Goal: Transaction & Acquisition: Book appointment/travel/reservation

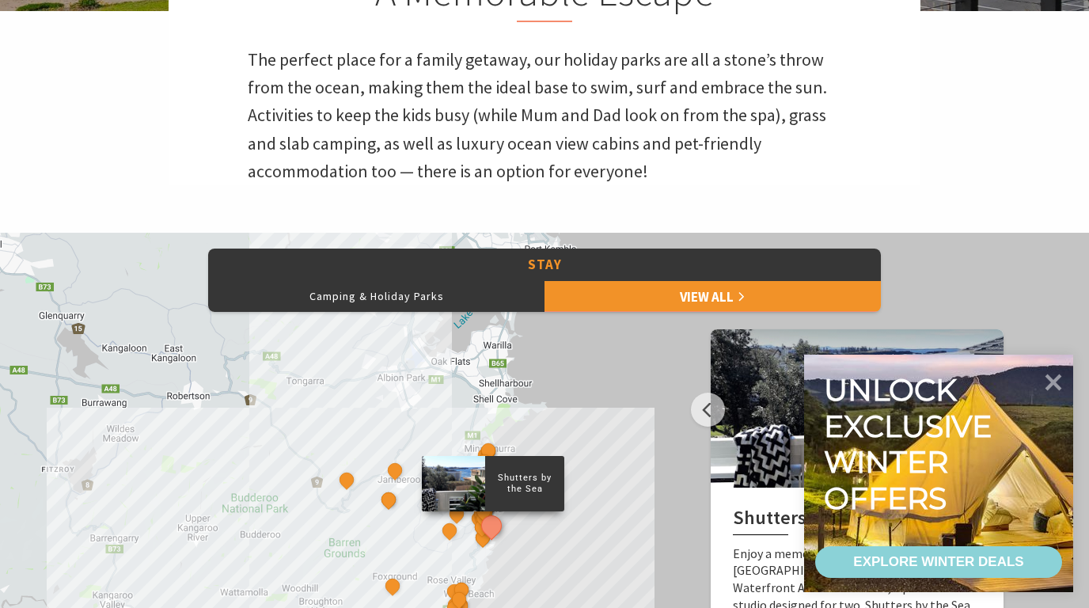
scroll to position [757, 0]
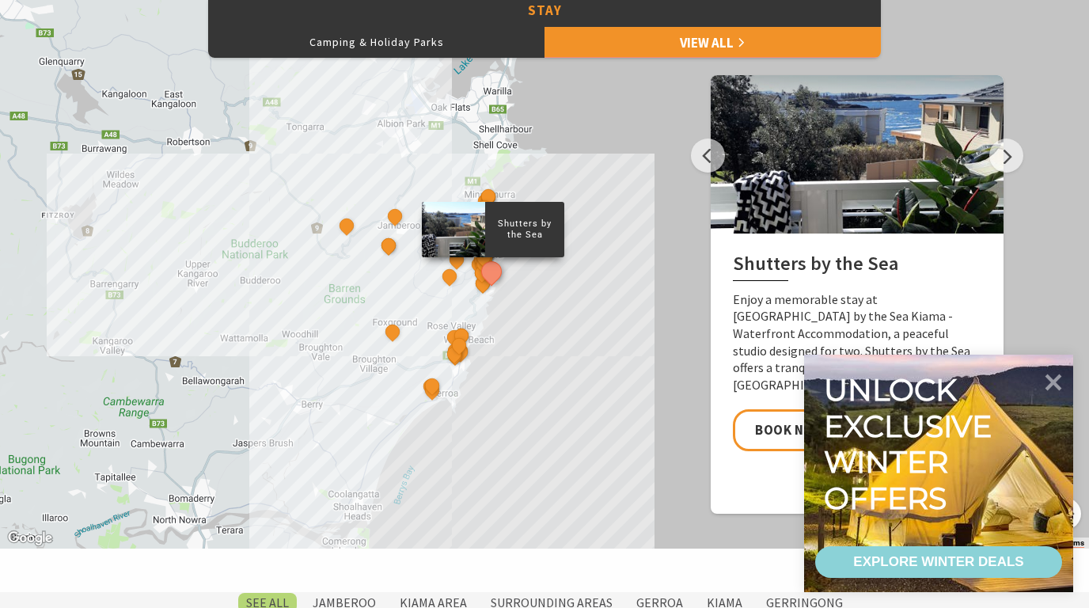
click at [408, 36] on button "Camping & Holiday Parks" at bounding box center [376, 42] width 336 height 32
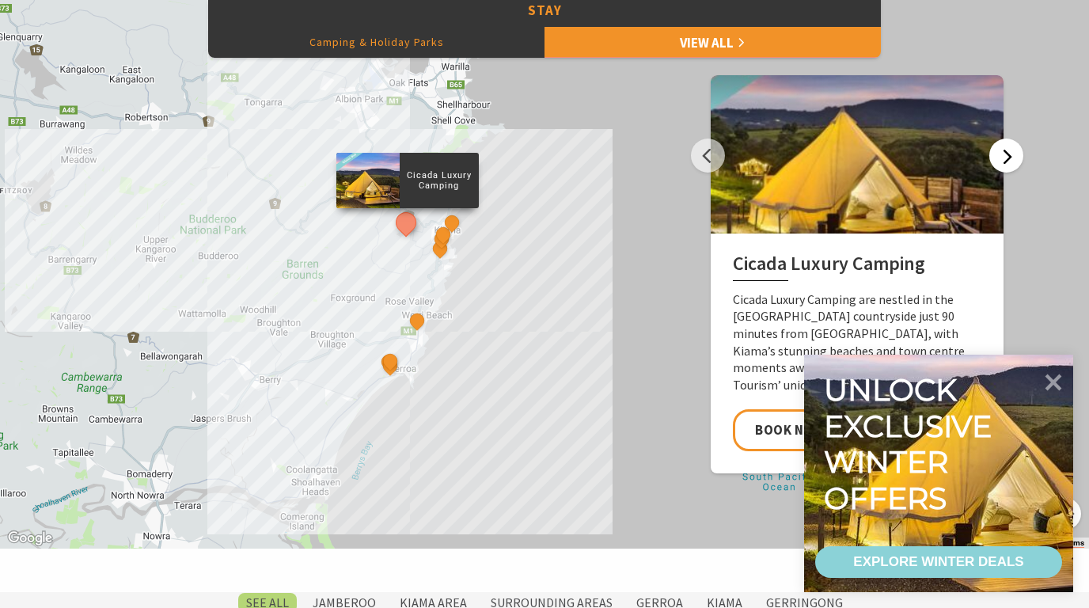
click at [1010, 148] on button "Next" at bounding box center [1006, 155] width 34 height 34
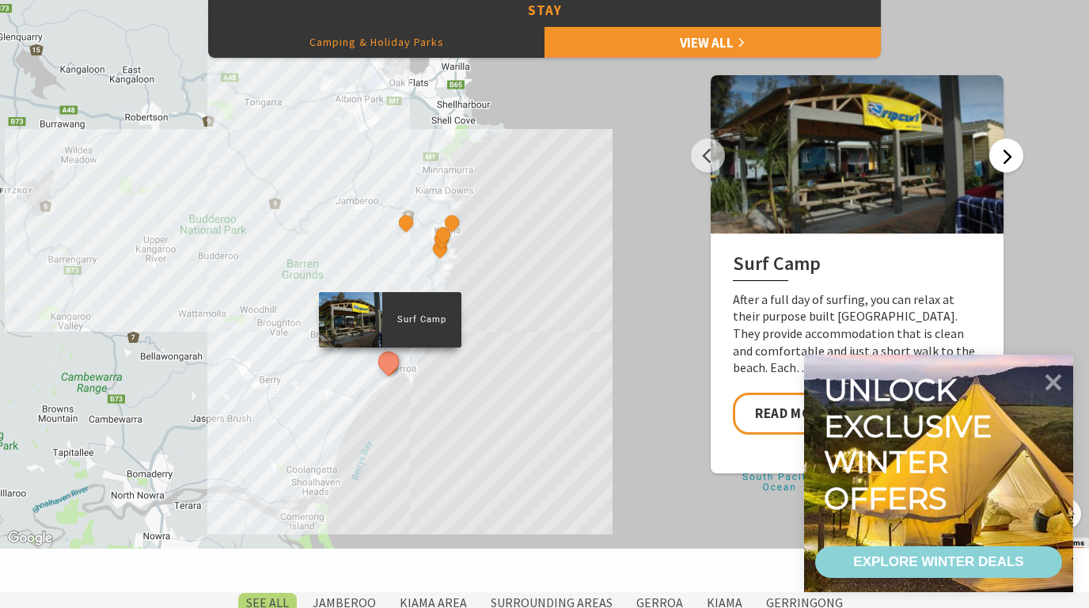
click at [1010, 148] on button "Next" at bounding box center [1006, 155] width 34 height 34
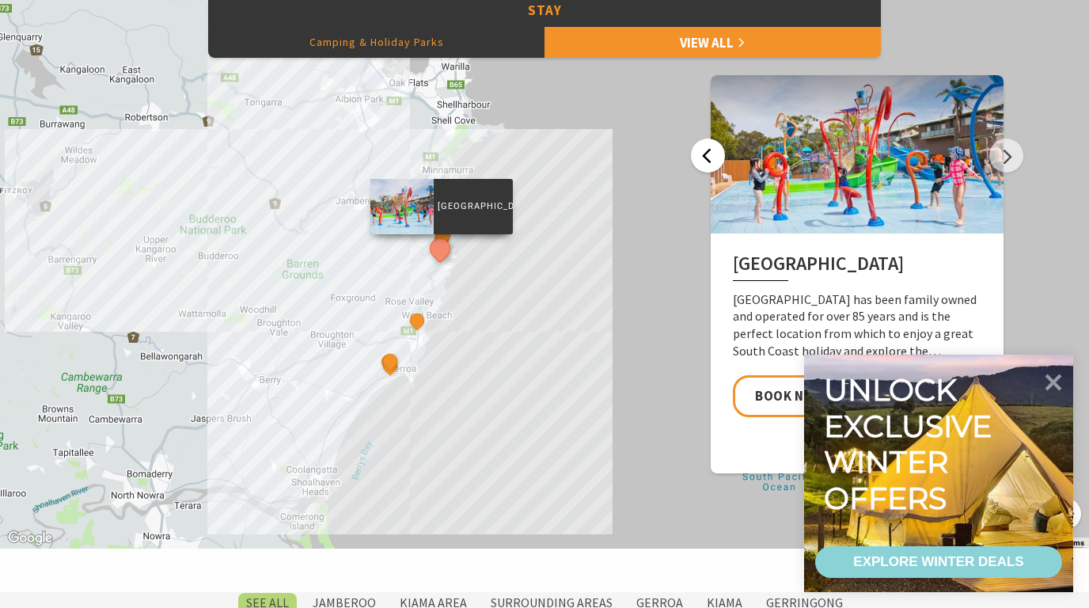
click at [707, 150] on button "Previous" at bounding box center [708, 155] width 34 height 34
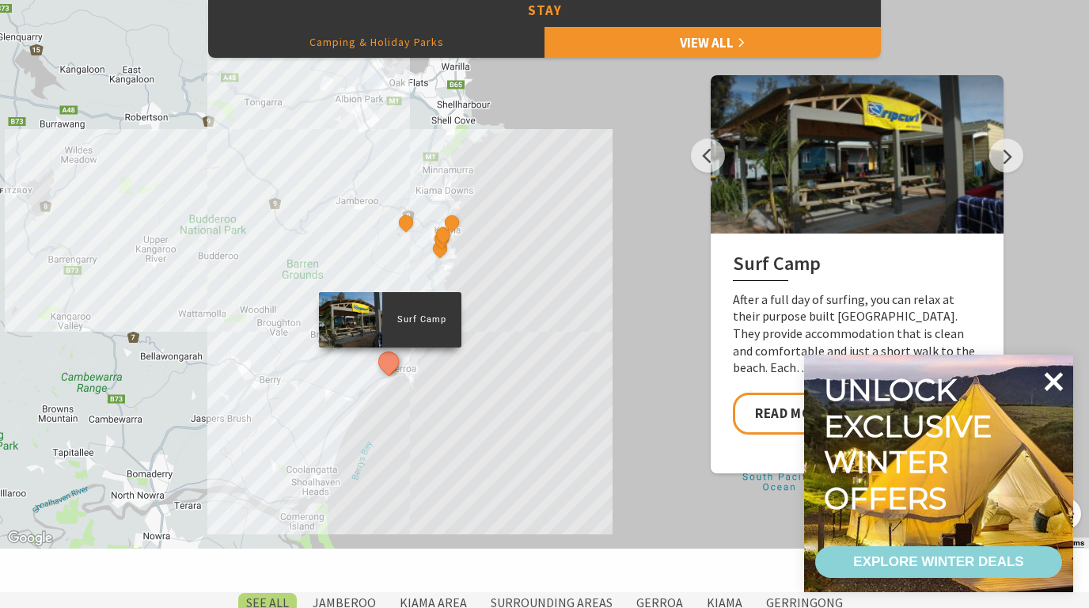
click at [1053, 376] on icon at bounding box center [1053, 381] width 38 height 38
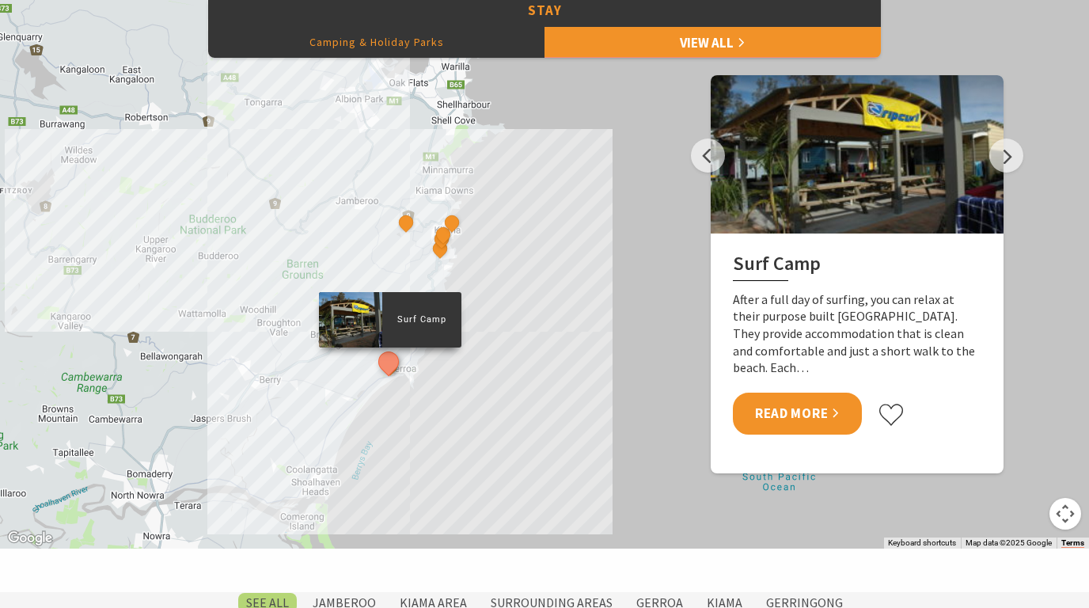
click at [811, 392] on link "Read More" at bounding box center [797, 413] width 129 height 42
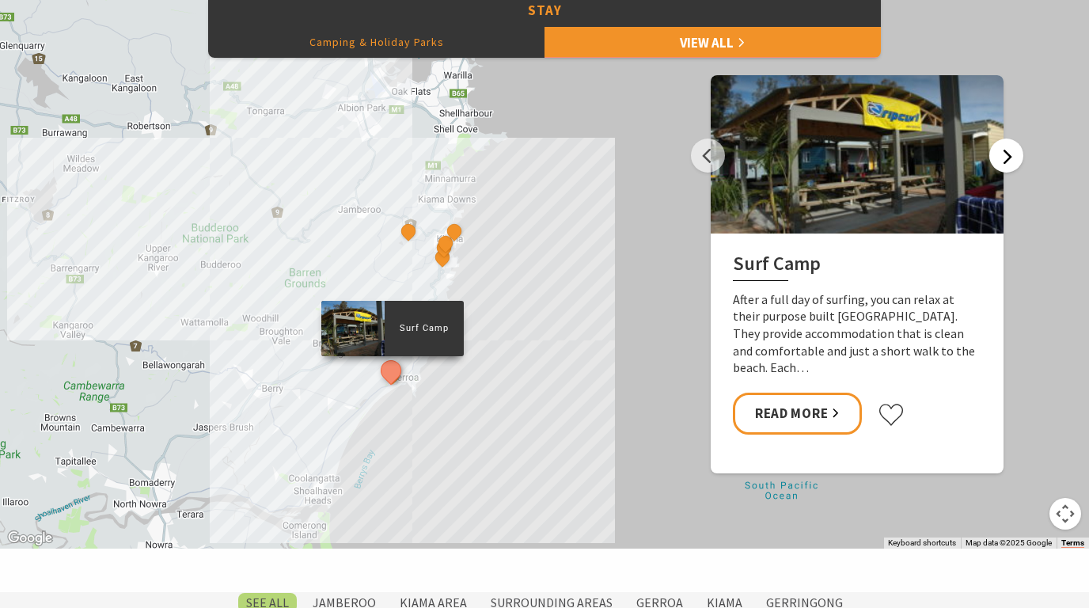
click at [1008, 157] on button "Next" at bounding box center [1006, 155] width 34 height 34
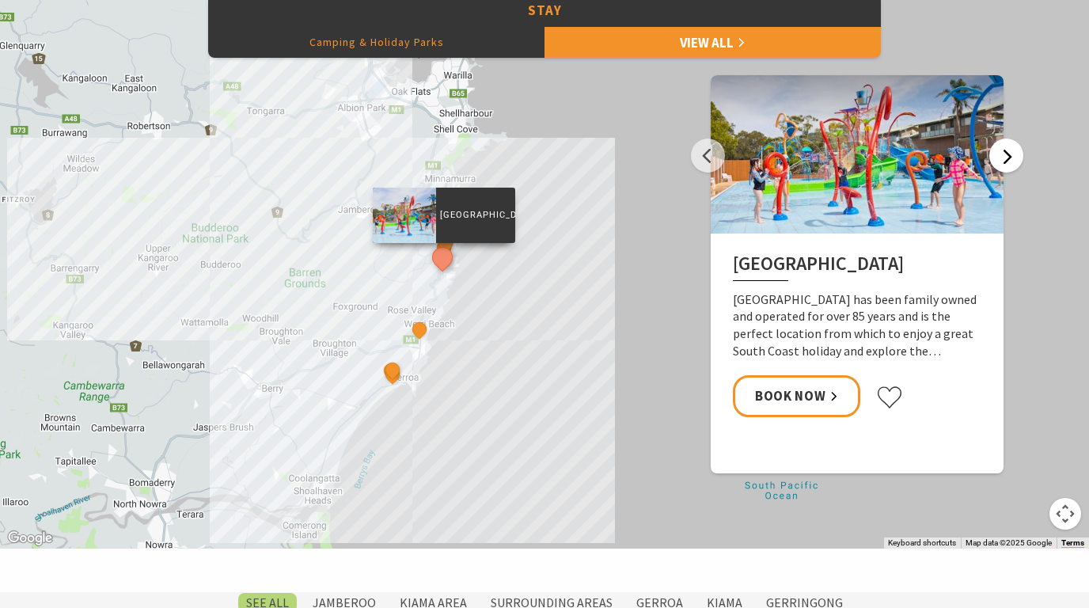
click at [1008, 157] on button "Next" at bounding box center [1006, 155] width 34 height 34
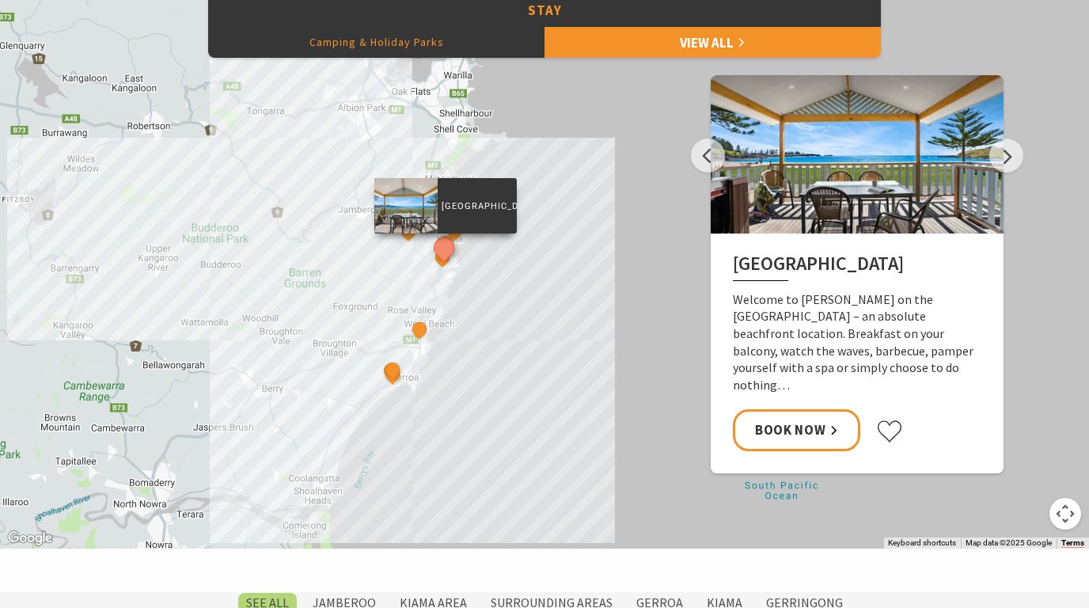
click at [787, 172] on div at bounding box center [857, 154] width 293 height 158
click at [482, 207] on p "[GEOGRAPHIC_DATA]" at bounding box center [477, 206] width 79 height 15
click at [806, 409] on link "Book Now" at bounding box center [796, 430] width 127 height 42
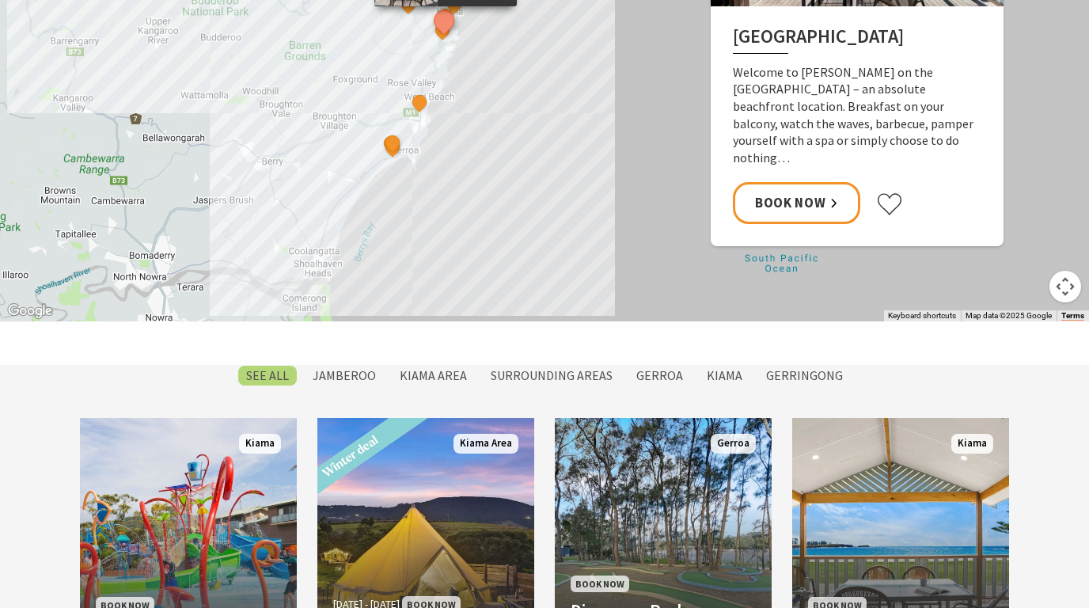
scroll to position [927, 0]
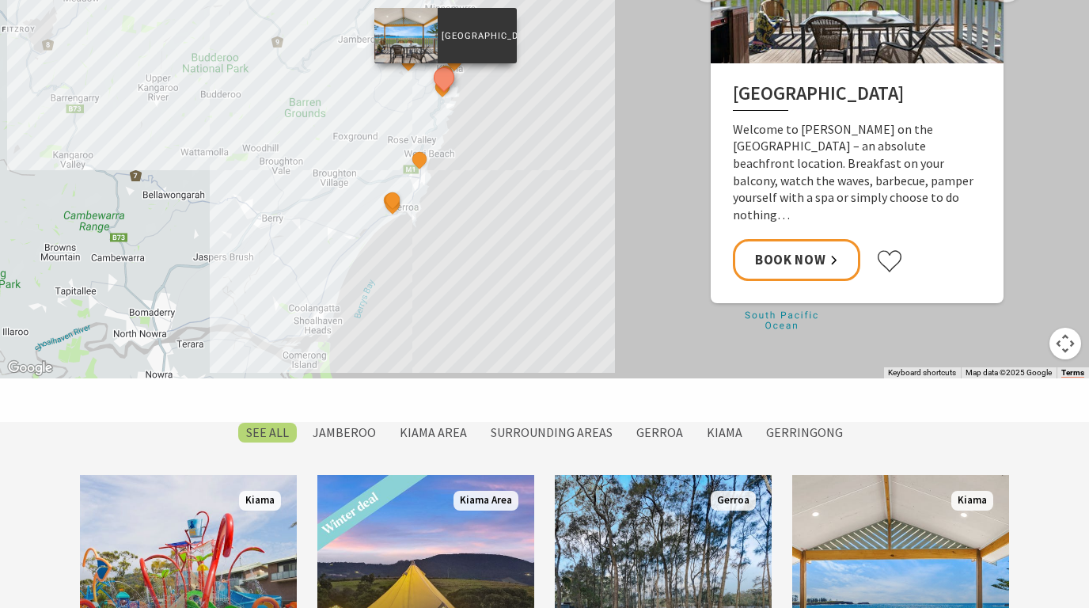
click at [312, 189] on div "Cicada Luxury Camping [GEOGRAPHIC_DATA] BIG4 [GEOGRAPHIC_DATA] [GEOGRAPHIC_DATA…" at bounding box center [544, 94] width 1089 height 570
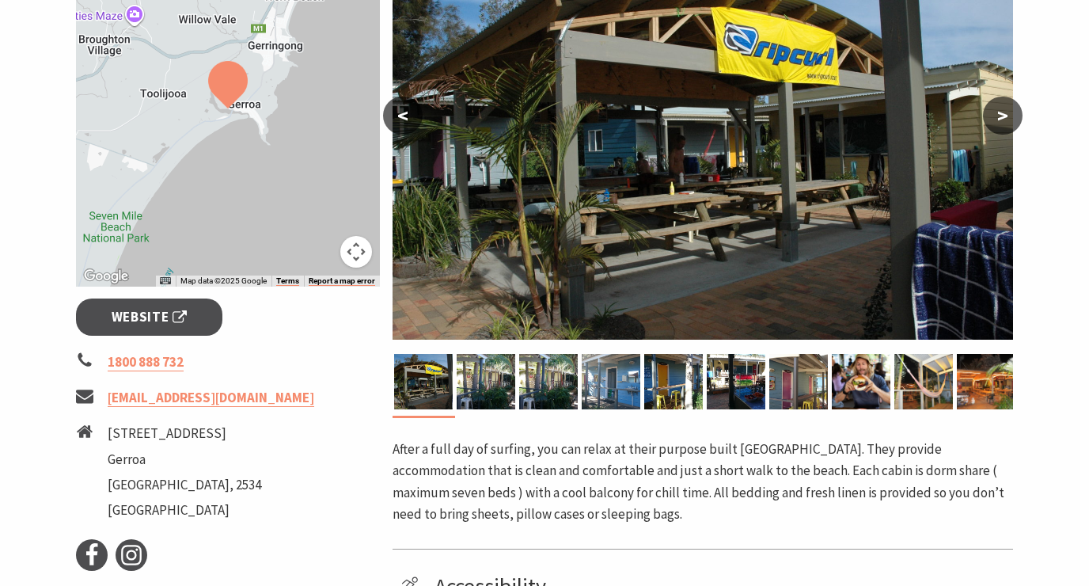
scroll to position [353, 0]
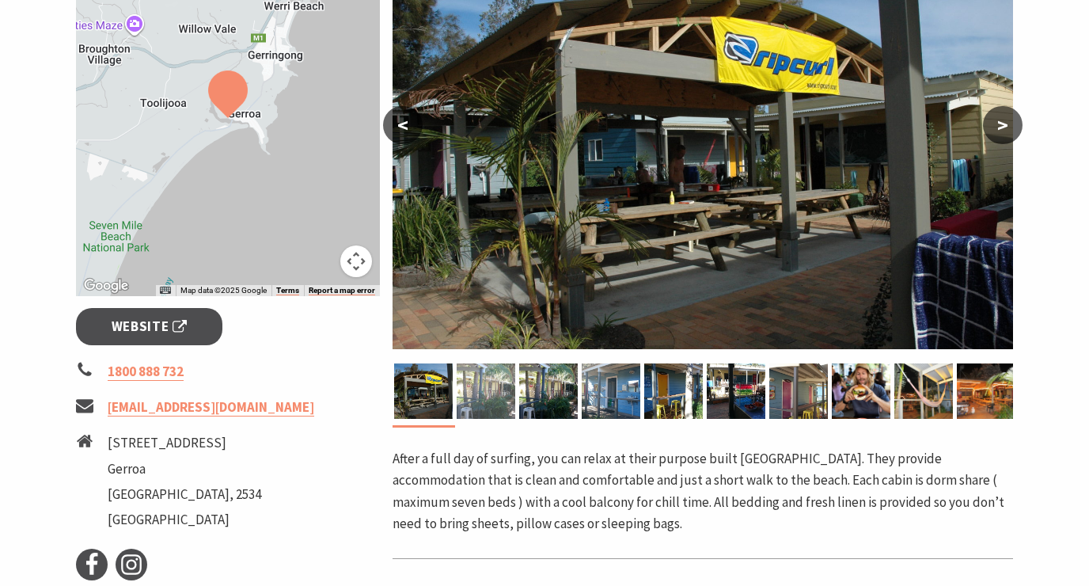
click at [495, 389] on img at bounding box center [486, 390] width 59 height 55
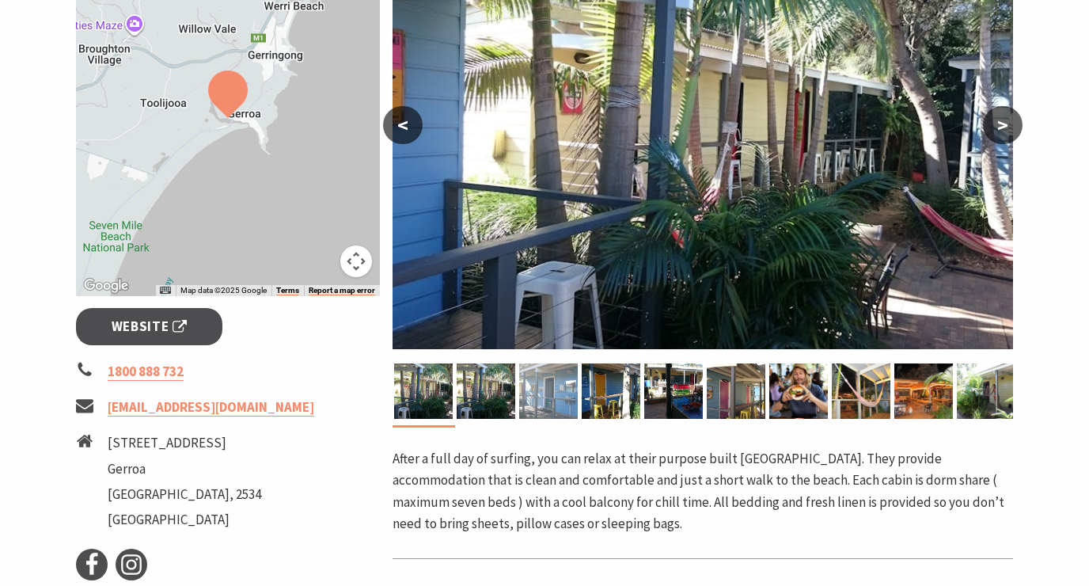
click at [541, 392] on img at bounding box center [548, 390] width 59 height 55
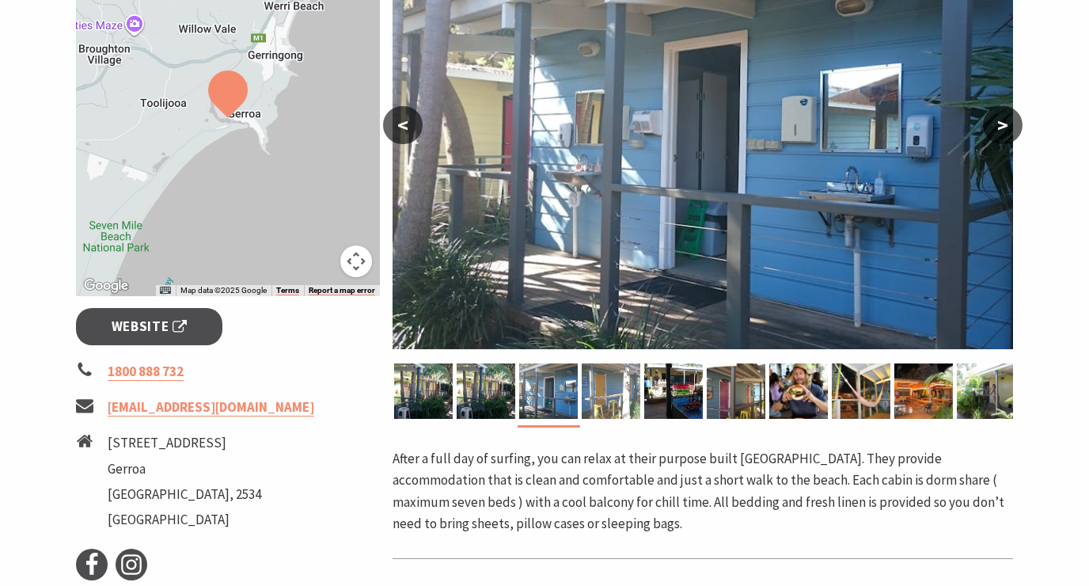
click at [593, 392] on img at bounding box center [611, 390] width 59 height 55
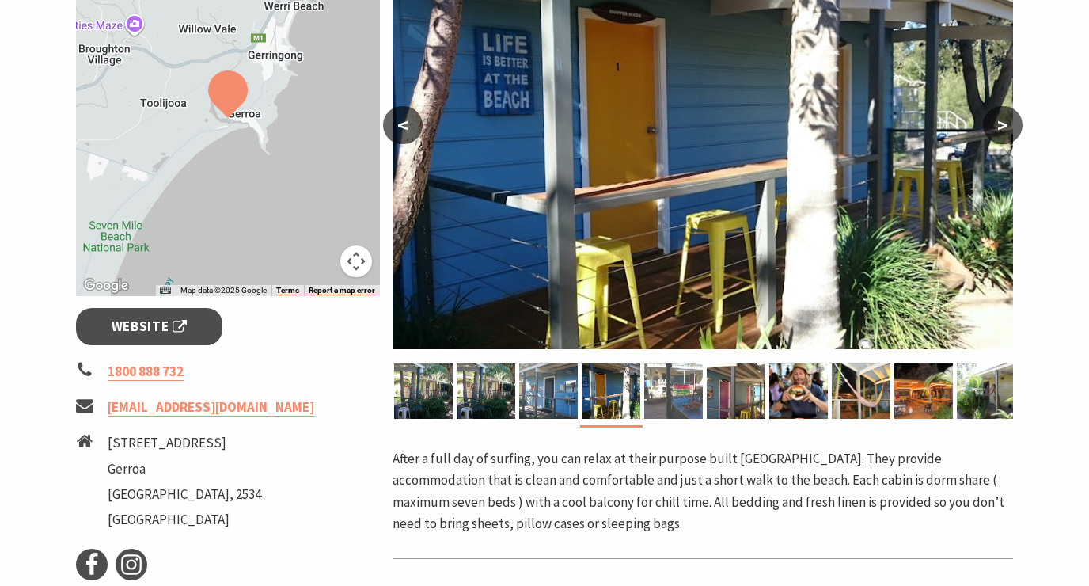
click at [673, 391] on img at bounding box center [673, 390] width 59 height 55
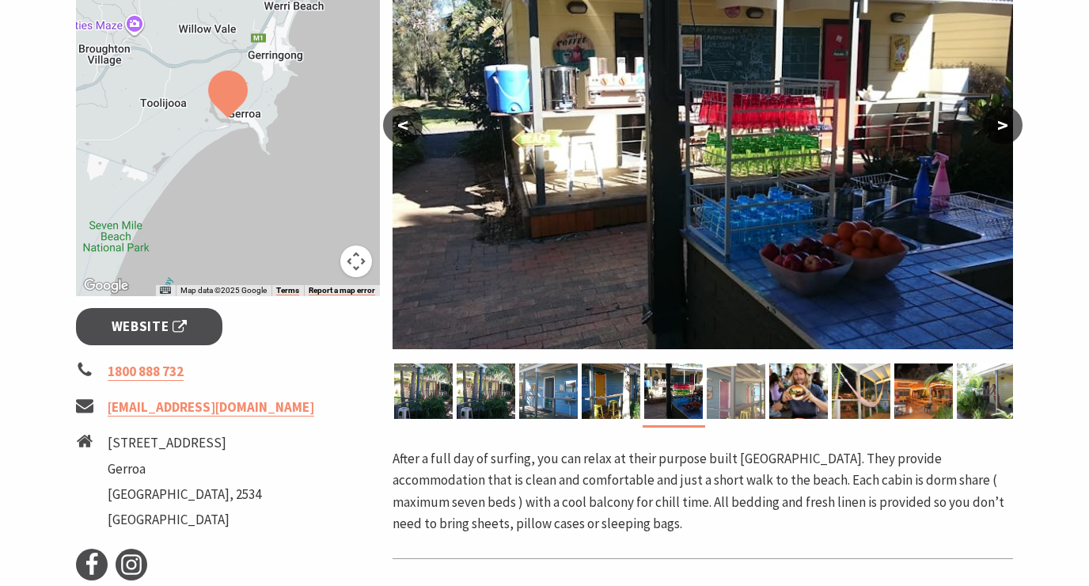
click at [753, 395] on img at bounding box center [736, 390] width 59 height 55
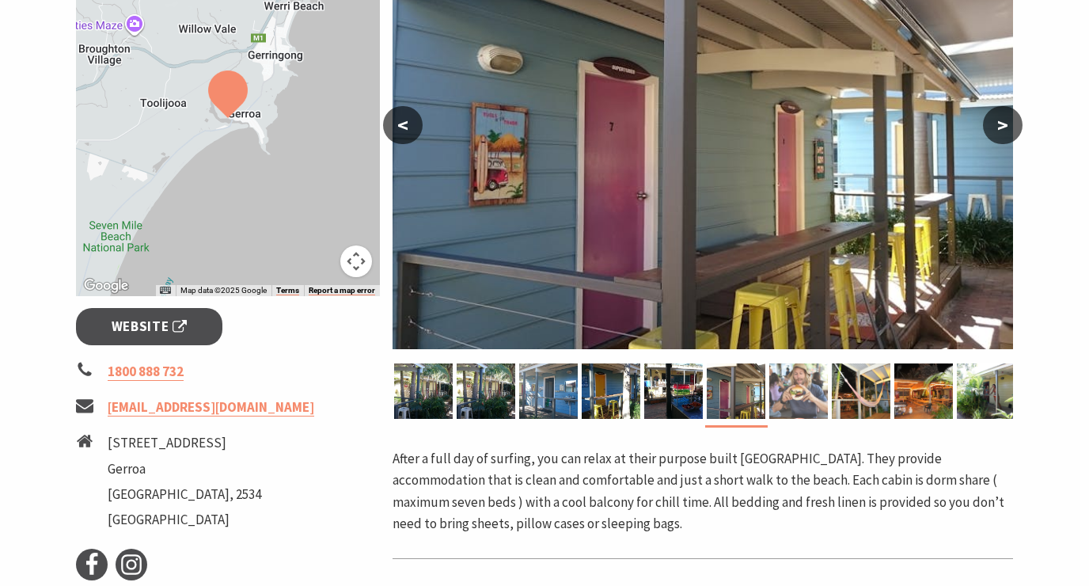
click at [787, 392] on img at bounding box center [798, 390] width 59 height 55
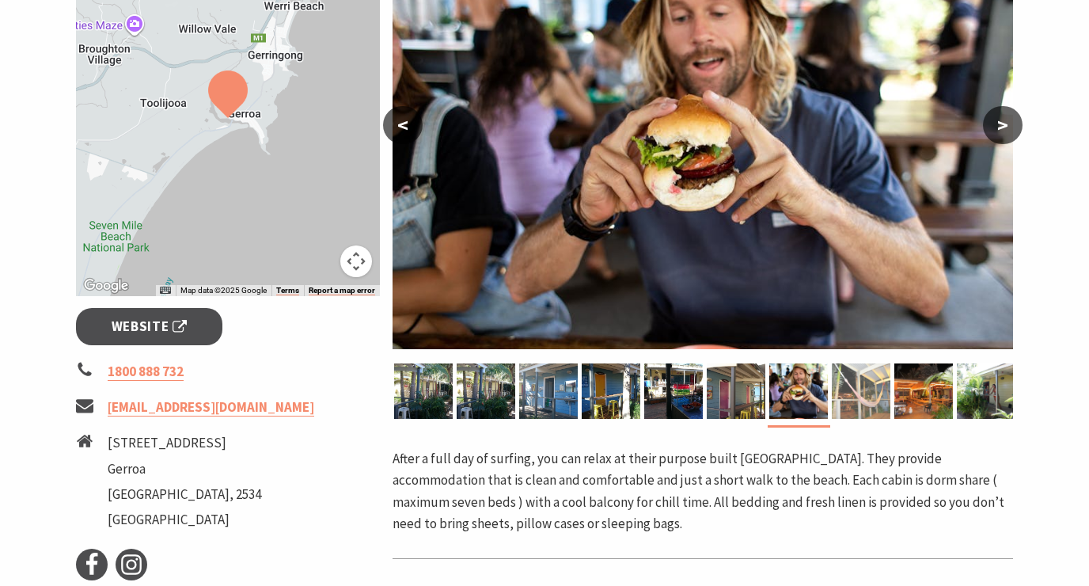
click at [863, 392] on img at bounding box center [861, 390] width 59 height 55
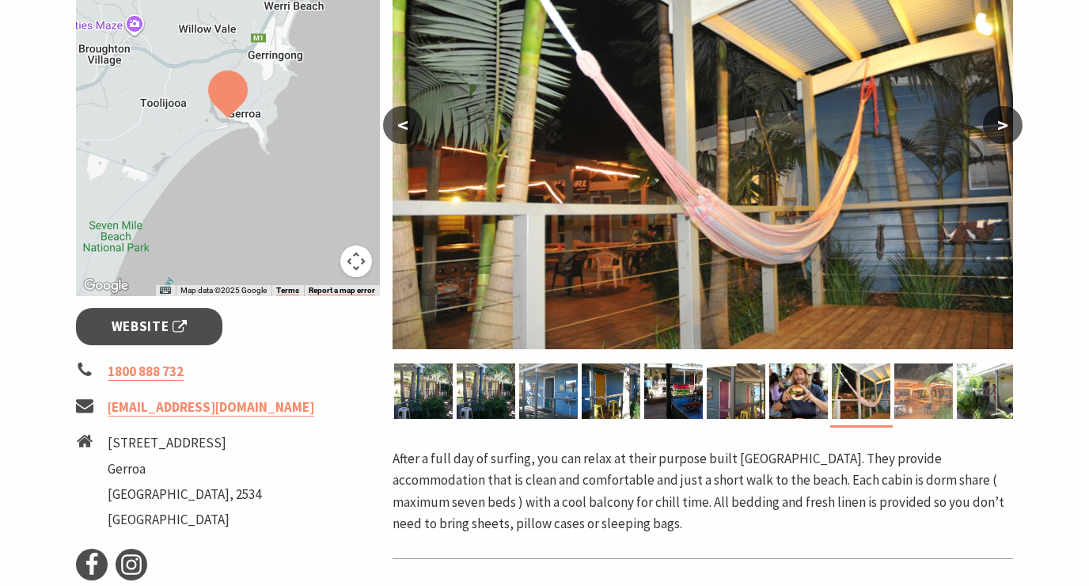
click at [920, 388] on img at bounding box center [923, 390] width 59 height 55
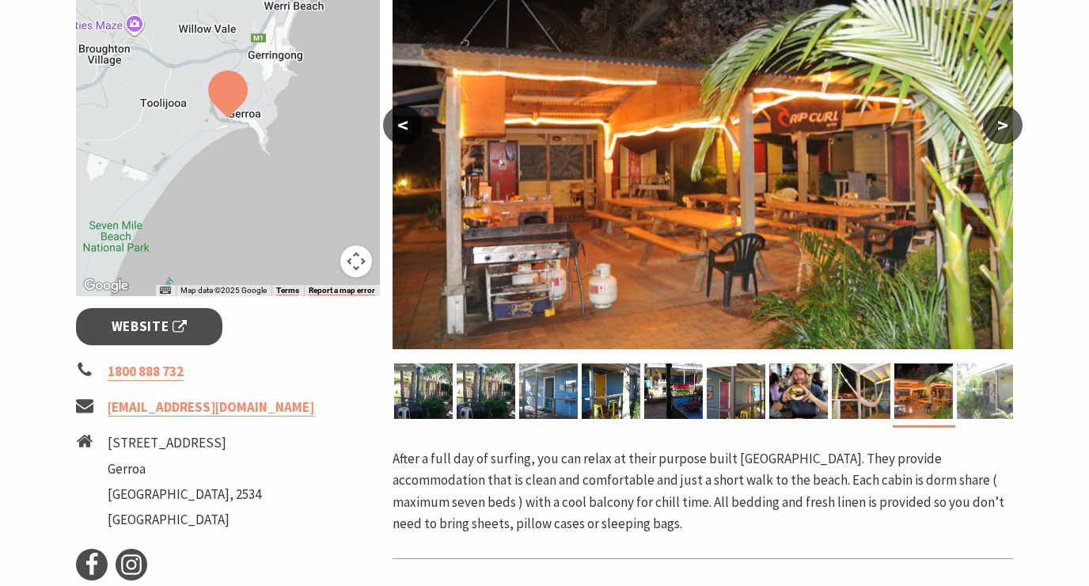
click at [986, 388] on img at bounding box center [986, 390] width 59 height 55
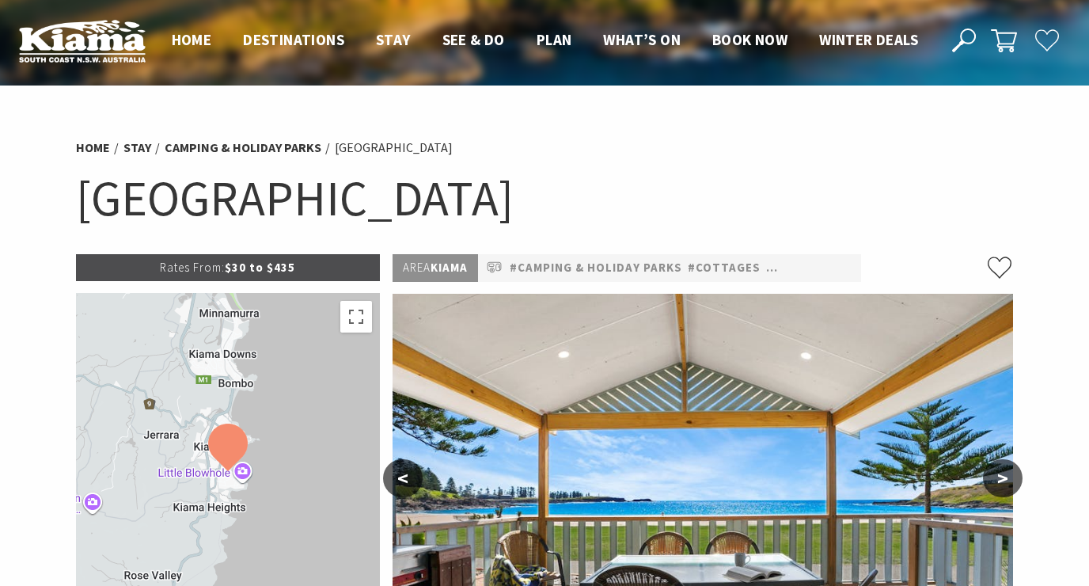
select select "3"
select select "2"
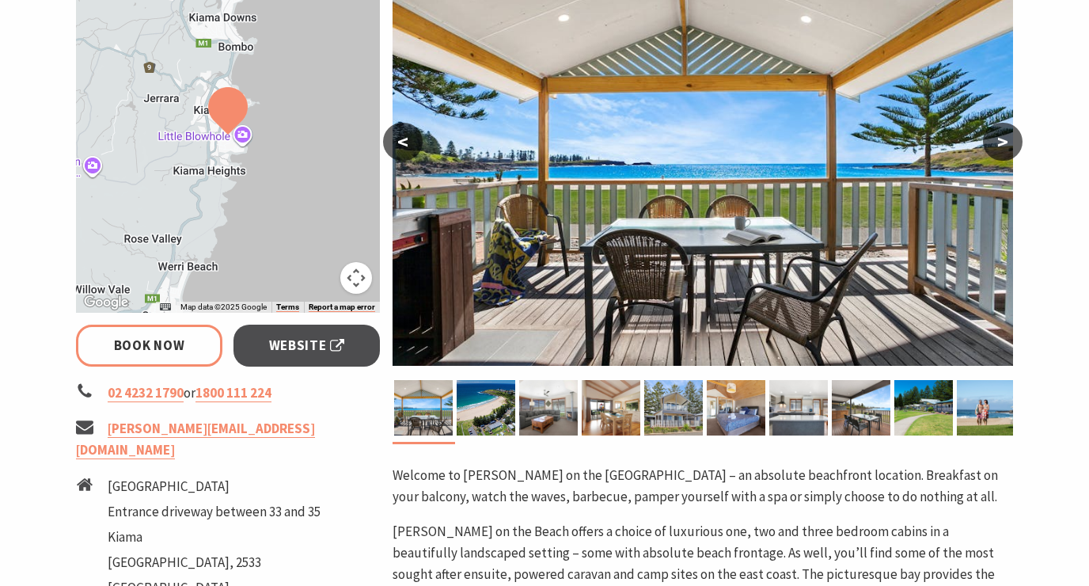
scroll to position [411, 0]
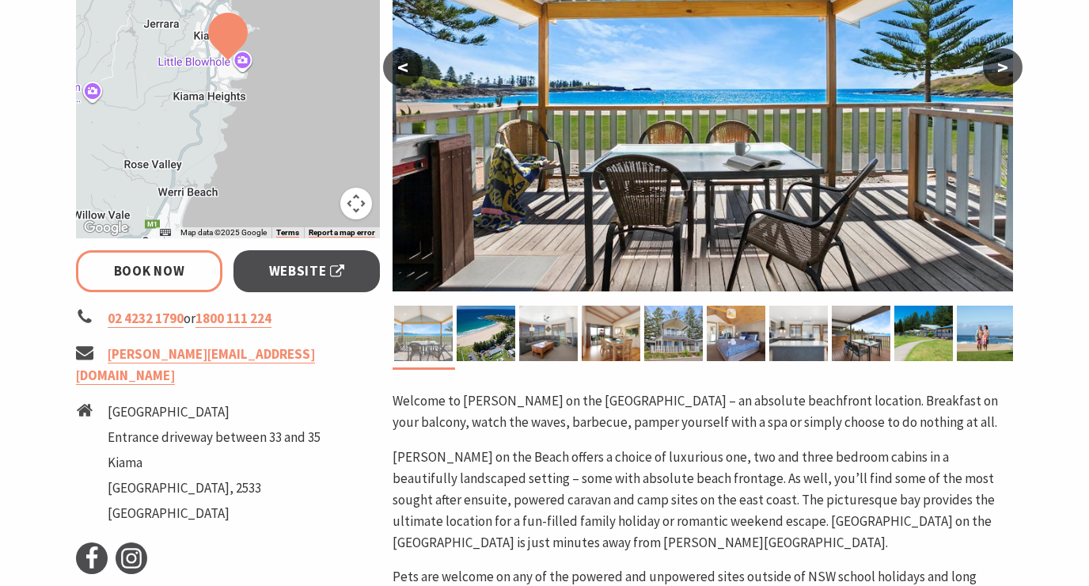
click at [433, 327] on img at bounding box center [423, 332] width 59 height 55
click at [472, 342] on img at bounding box center [486, 332] width 59 height 55
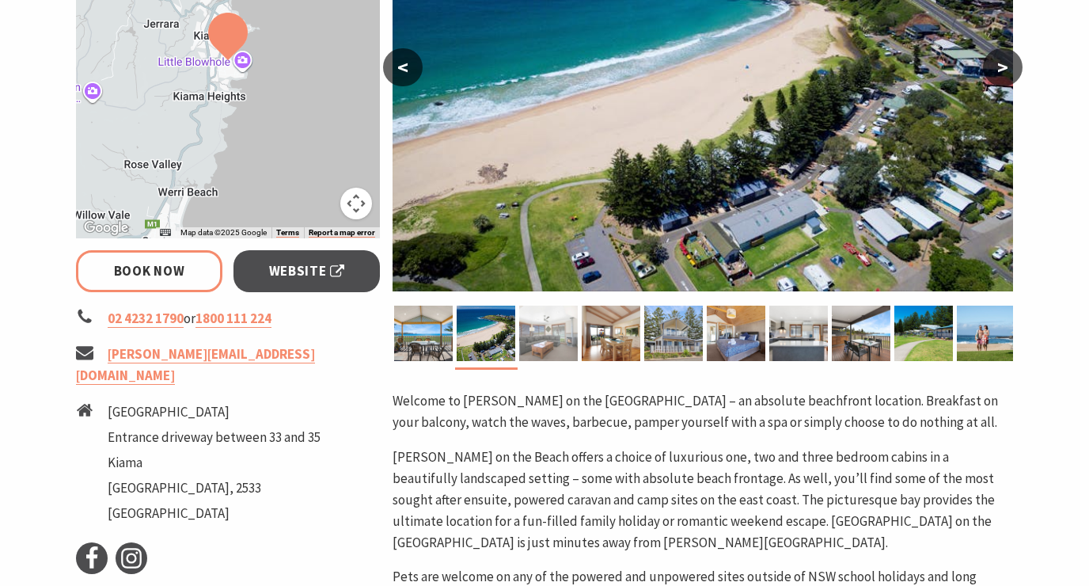
click at [554, 329] on img at bounding box center [548, 332] width 59 height 55
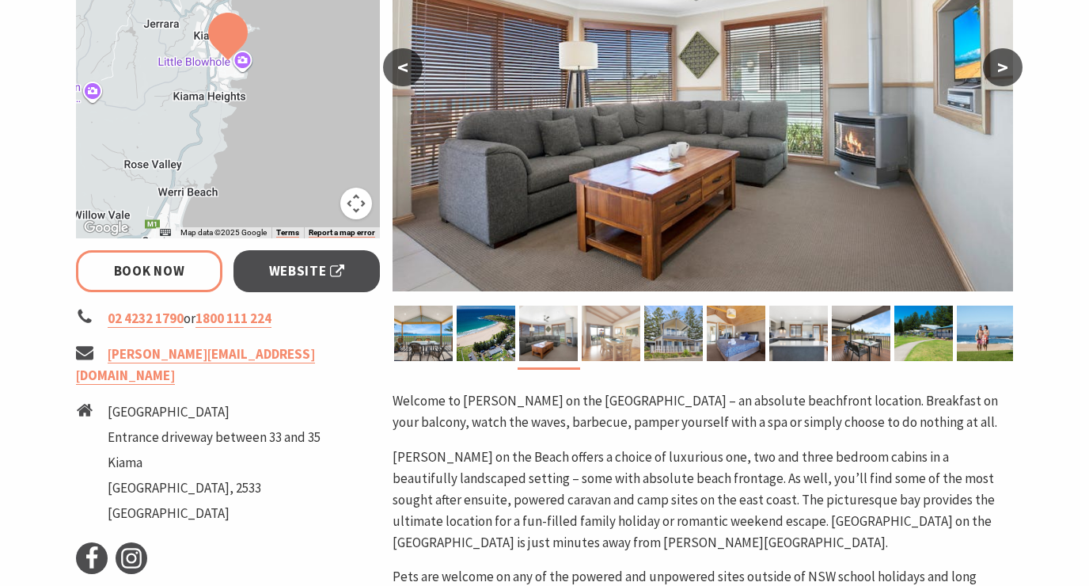
click at [631, 321] on img at bounding box center [611, 332] width 59 height 55
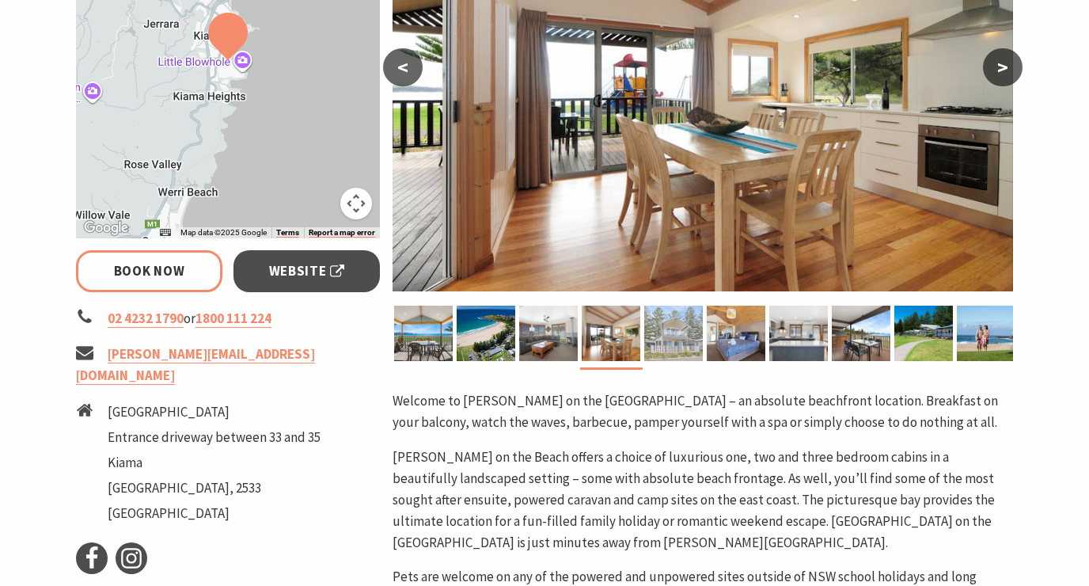
click at [684, 328] on img at bounding box center [673, 332] width 59 height 55
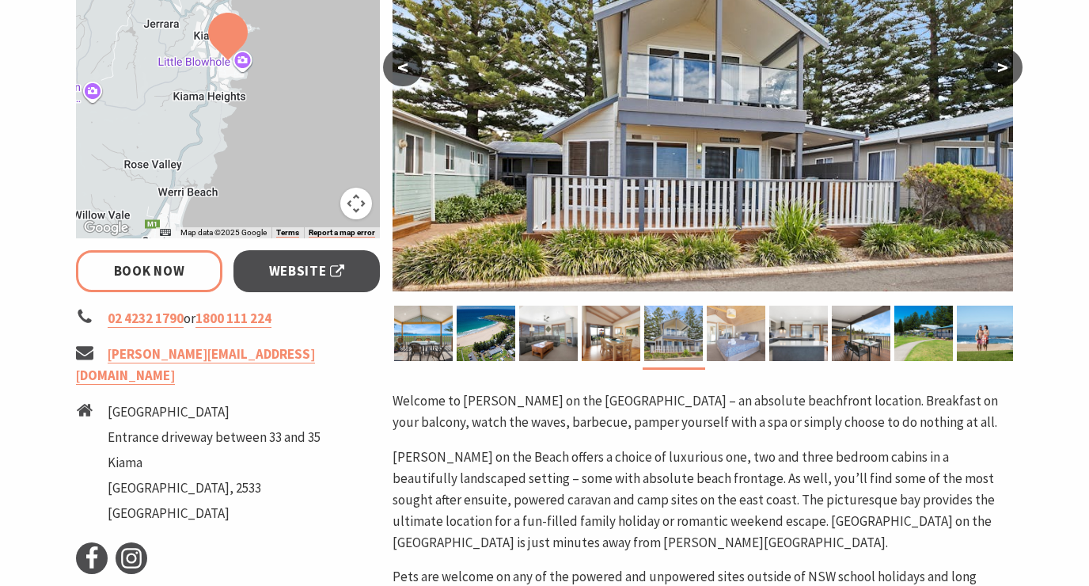
click at [737, 328] on img at bounding box center [736, 332] width 59 height 55
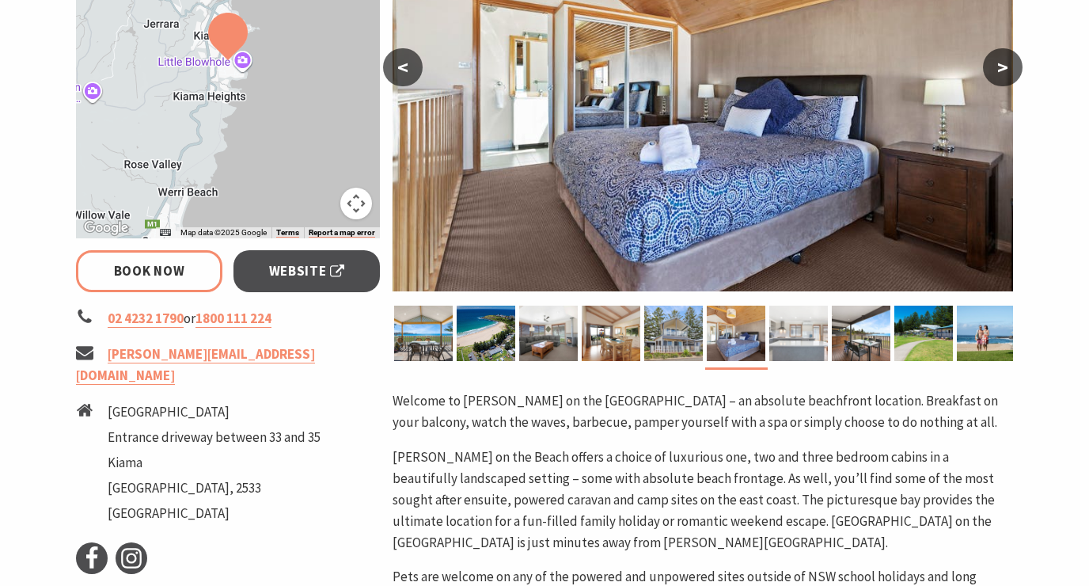
click at [806, 328] on img at bounding box center [798, 332] width 59 height 55
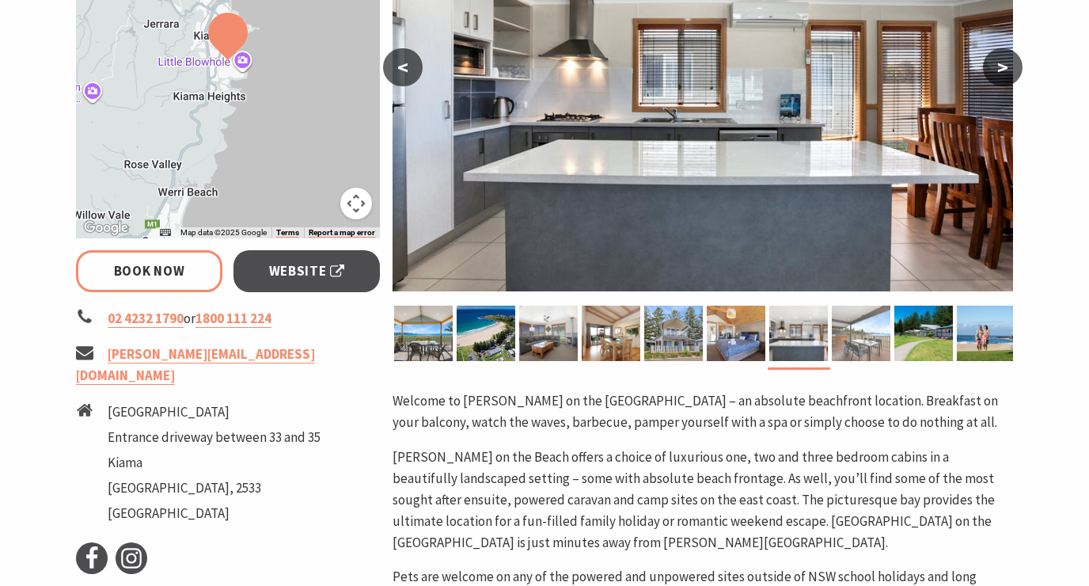
click at [870, 335] on img at bounding box center [861, 332] width 59 height 55
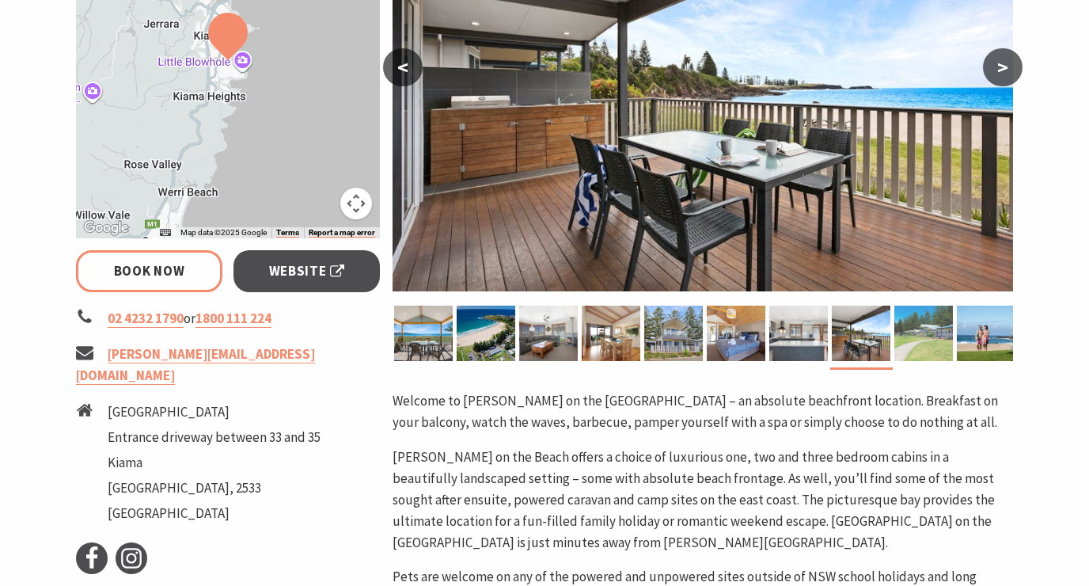
click at [931, 333] on img at bounding box center [923, 332] width 59 height 55
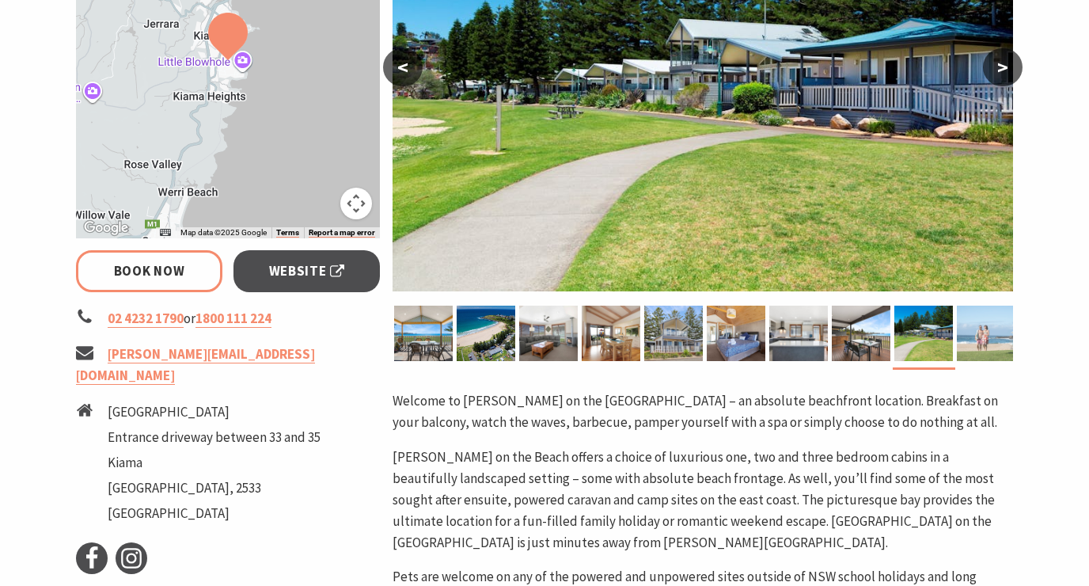
click at [998, 333] on img at bounding box center [986, 332] width 59 height 55
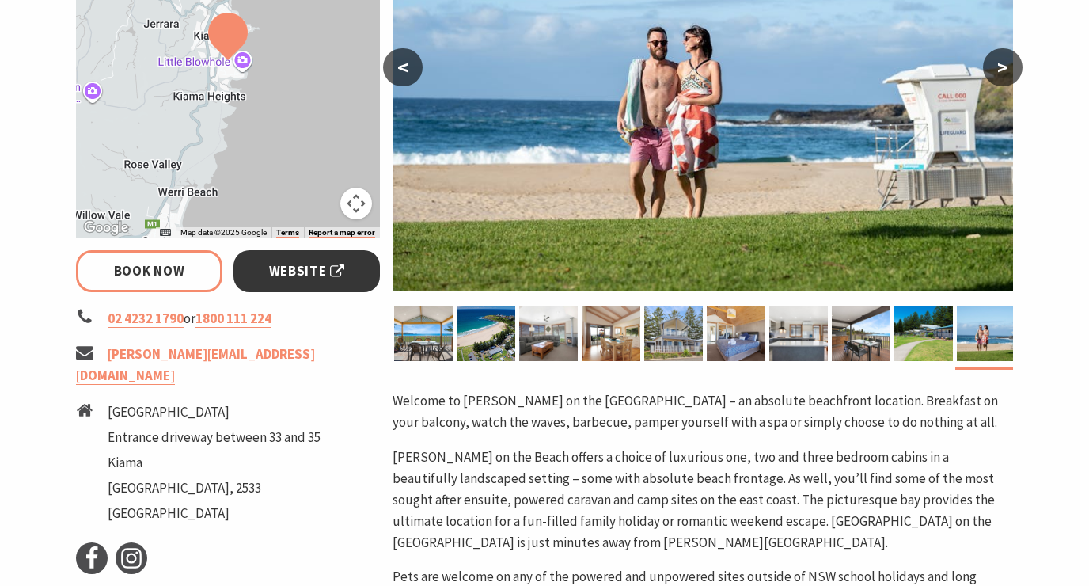
click at [309, 269] on span "Website" at bounding box center [307, 270] width 76 height 21
select select "3"
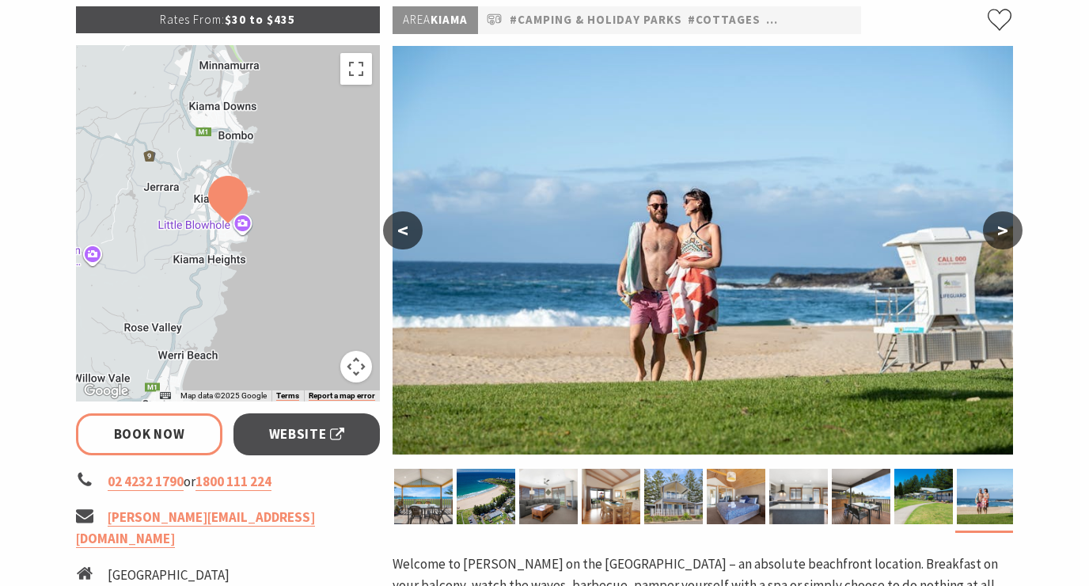
scroll to position [243, 0]
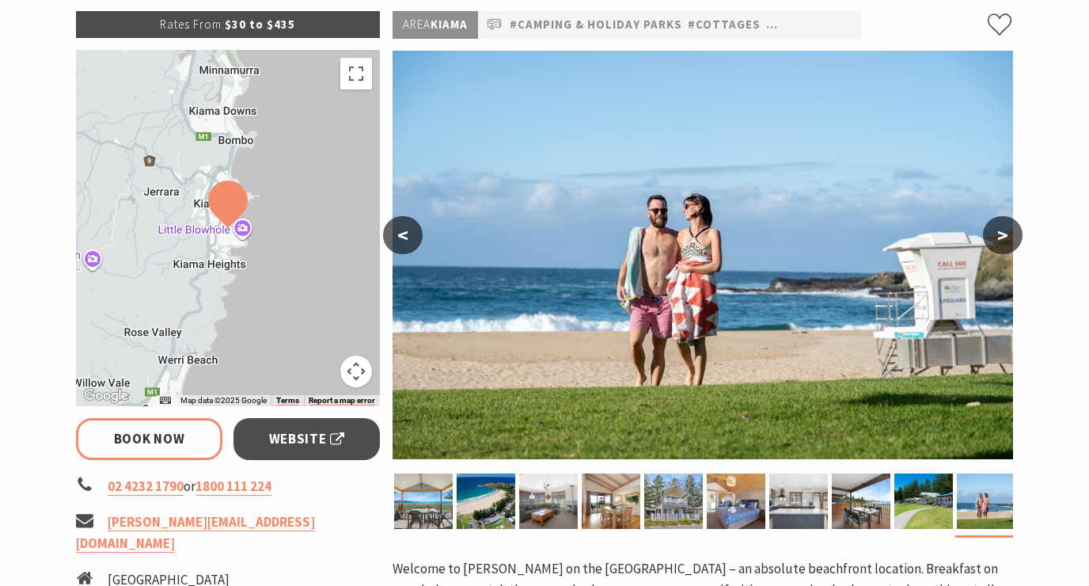
click at [995, 230] on button ">" at bounding box center [1003, 235] width 40 height 38
click at [997, 231] on button ">" at bounding box center [1003, 235] width 40 height 38
click at [402, 226] on button "<" at bounding box center [403, 235] width 40 height 38
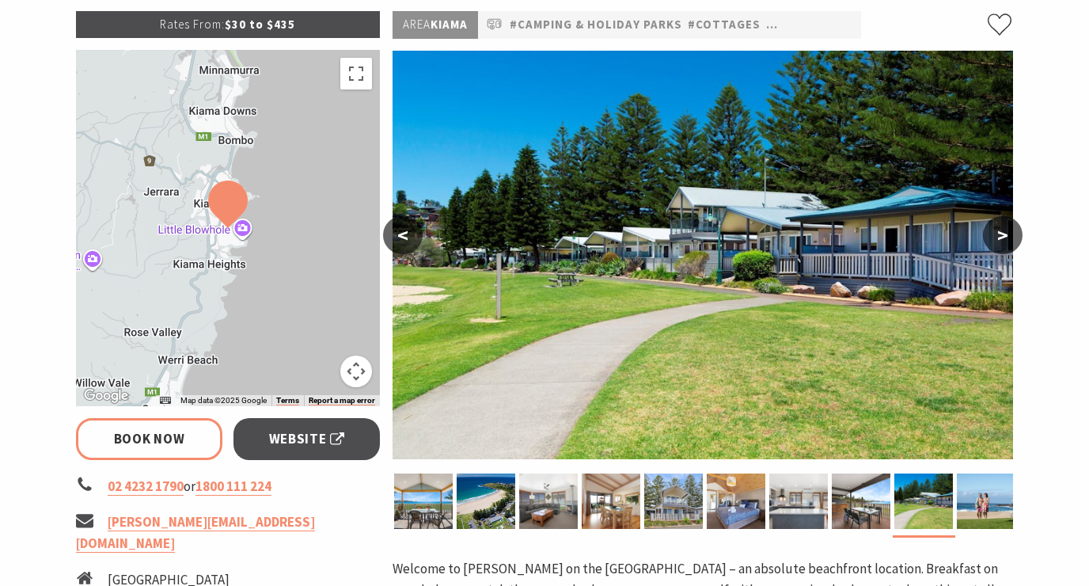
click at [402, 226] on button "<" at bounding box center [403, 235] width 40 height 38
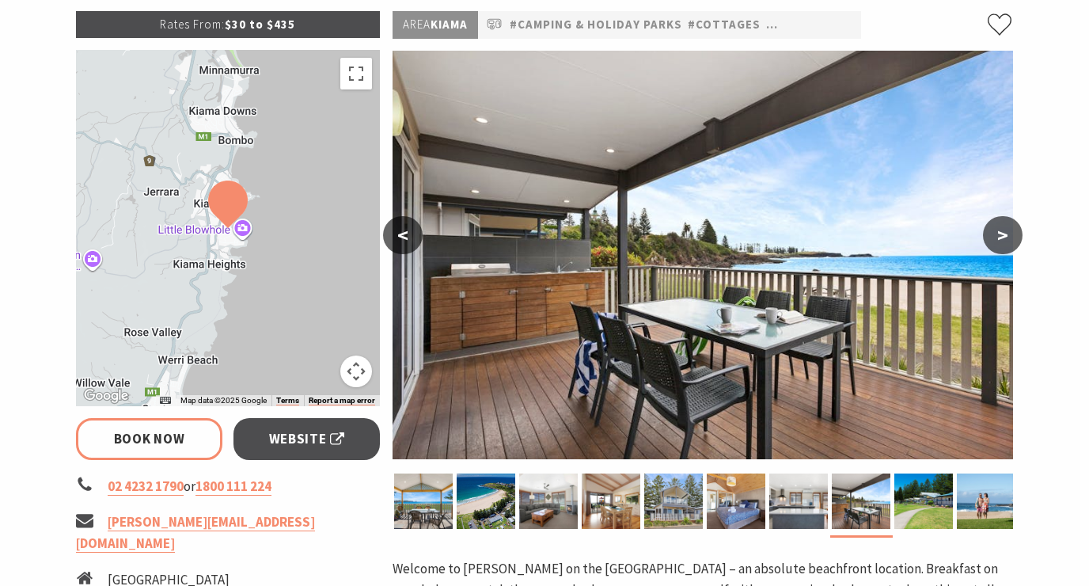
click at [402, 226] on button "<" at bounding box center [403, 235] width 40 height 38
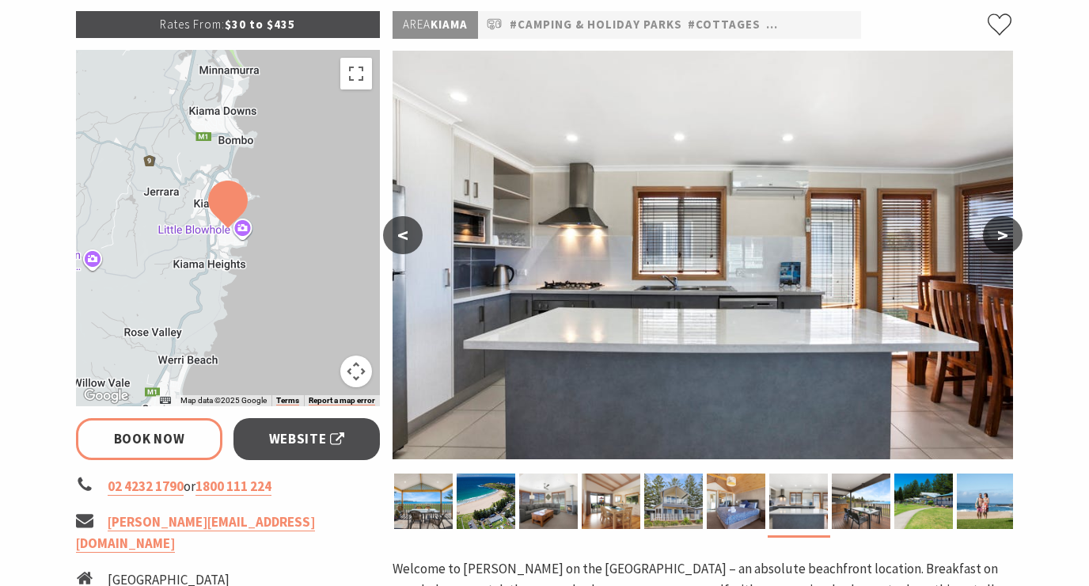
click at [402, 226] on button "<" at bounding box center [403, 235] width 40 height 38
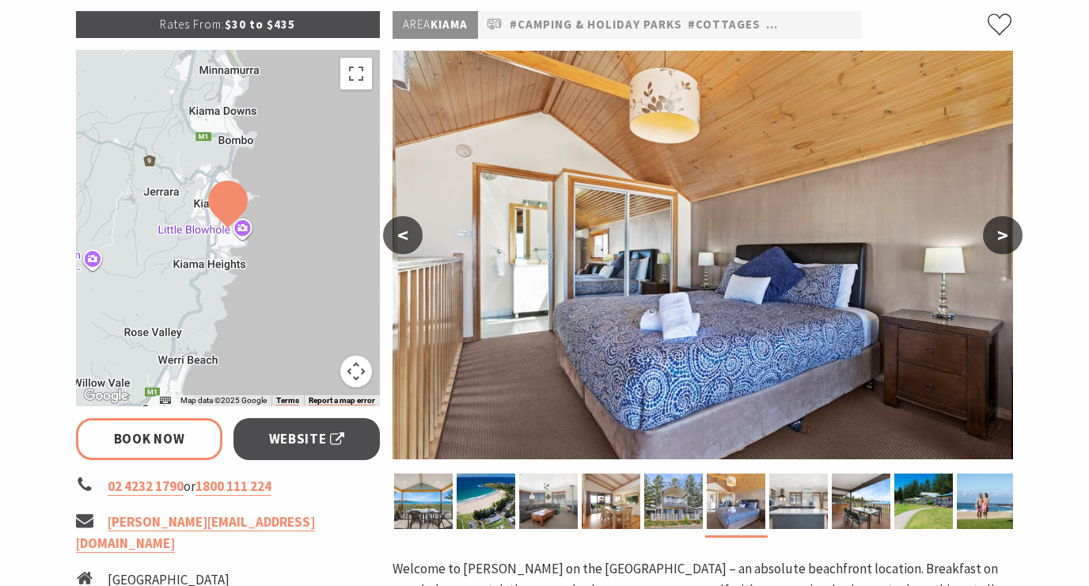
click at [402, 226] on button "<" at bounding box center [403, 235] width 40 height 38
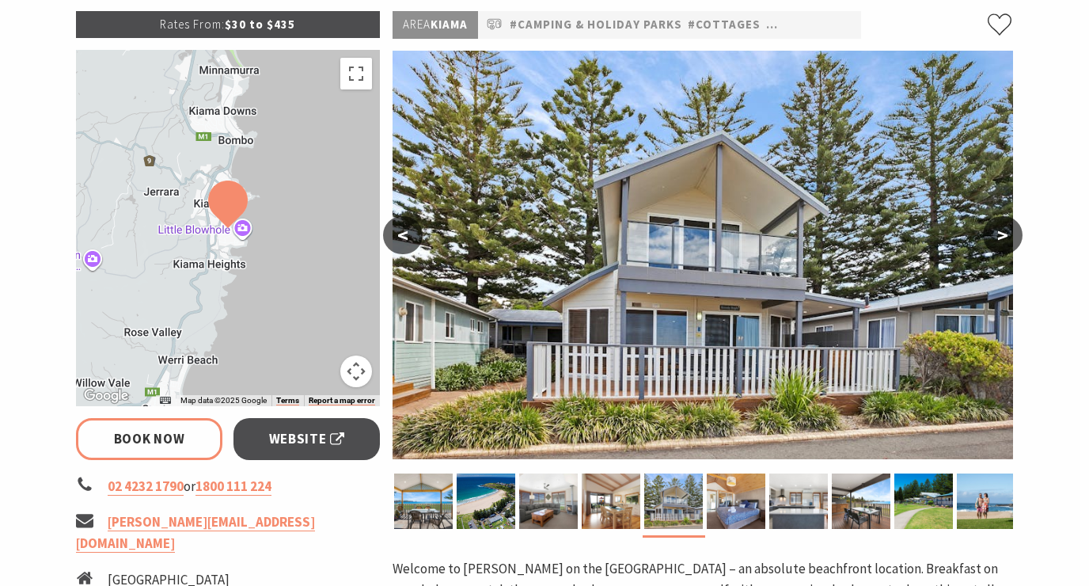
click at [402, 226] on button "<" at bounding box center [403, 235] width 40 height 38
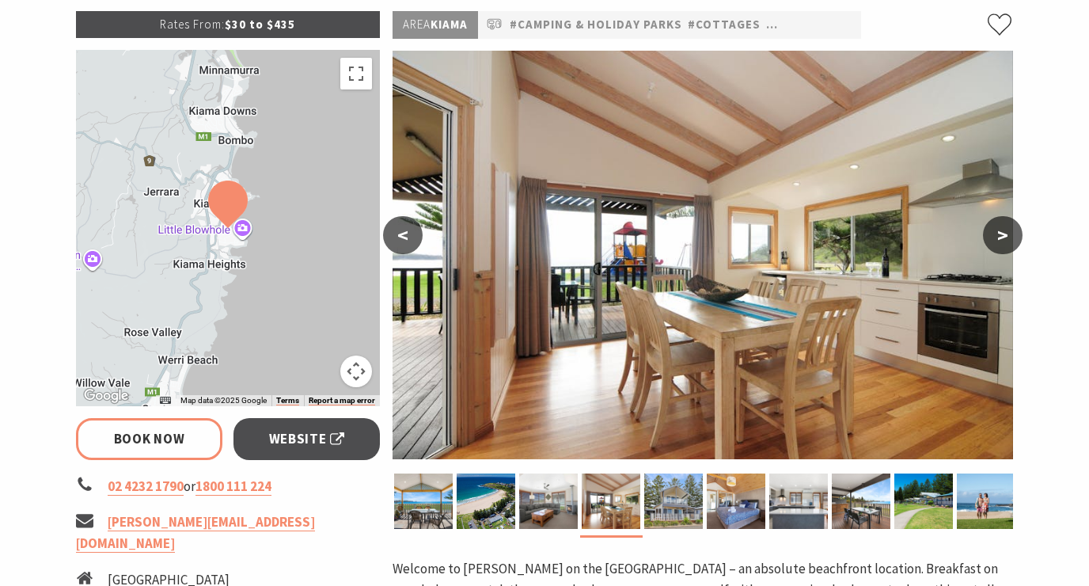
click at [402, 226] on button "<" at bounding box center [403, 235] width 40 height 38
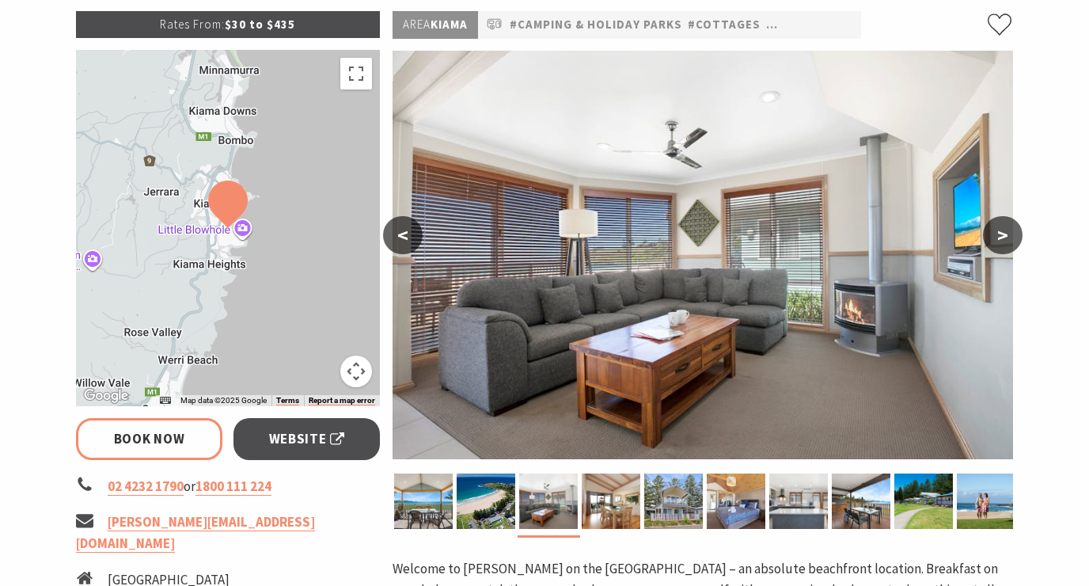
click at [402, 226] on button "<" at bounding box center [403, 235] width 40 height 38
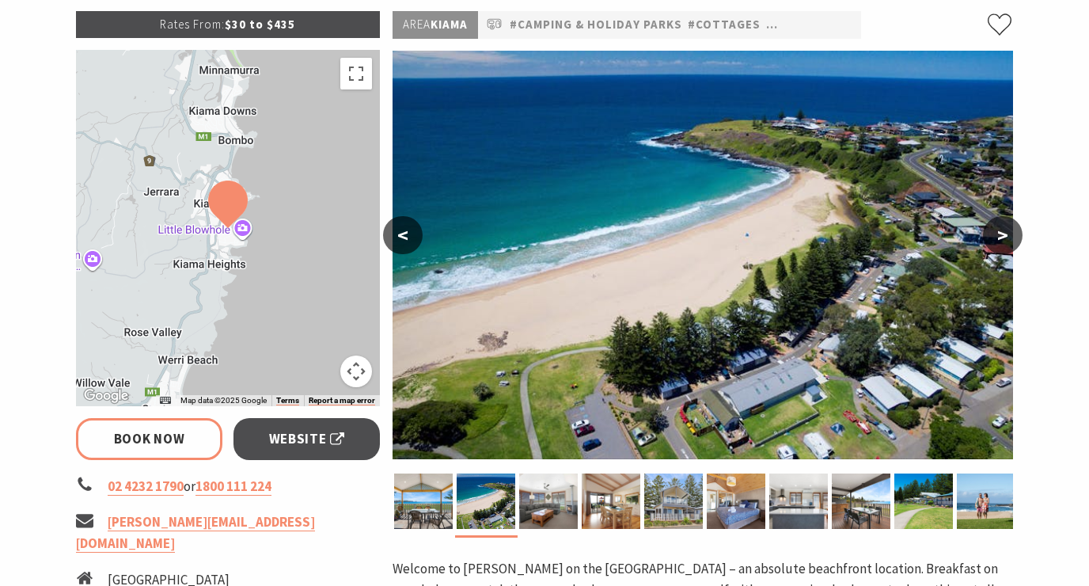
click at [402, 226] on button "<" at bounding box center [403, 235] width 40 height 38
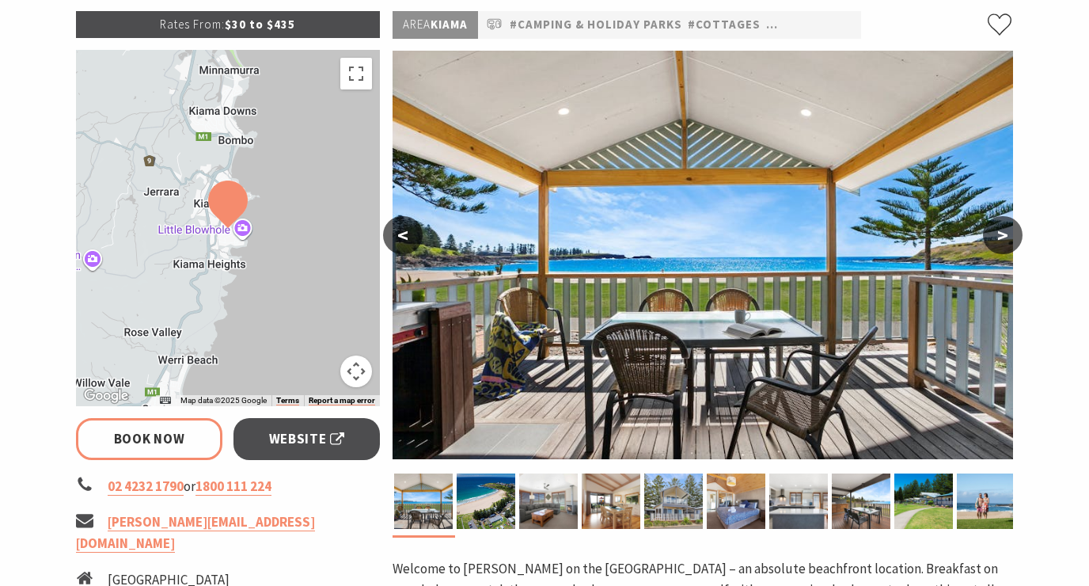
click at [1003, 228] on button ">" at bounding box center [1003, 235] width 40 height 38
